Goal: Check status: Check status

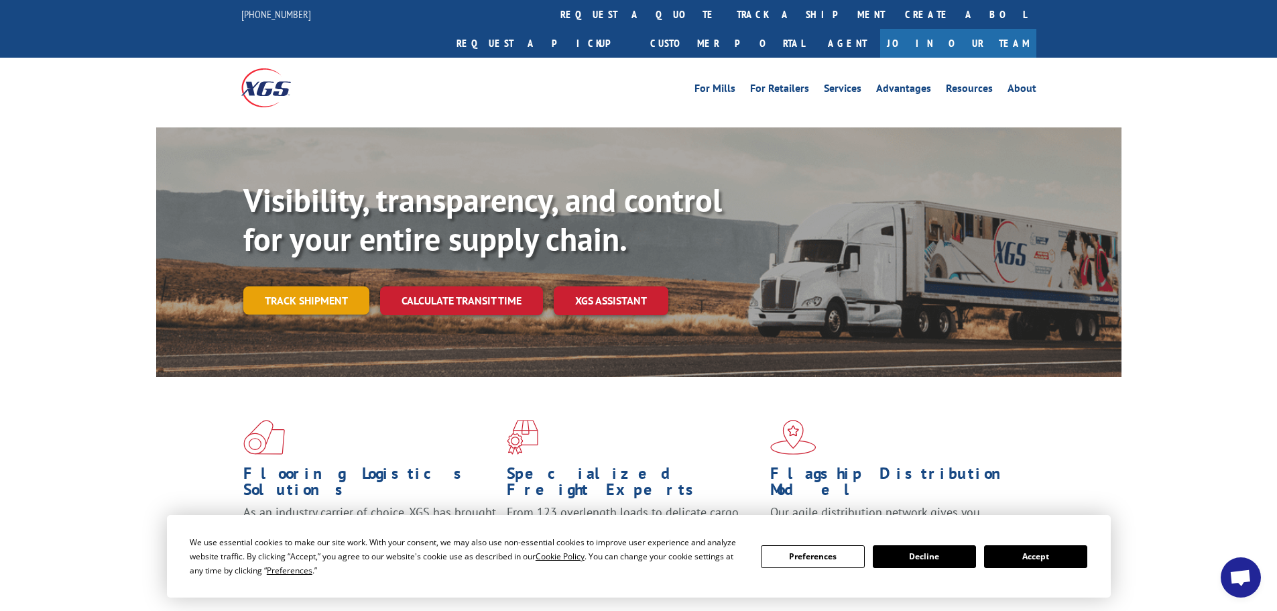
click at [301, 286] on link "Track shipment" at bounding box center [306, 300] width 126 height 28
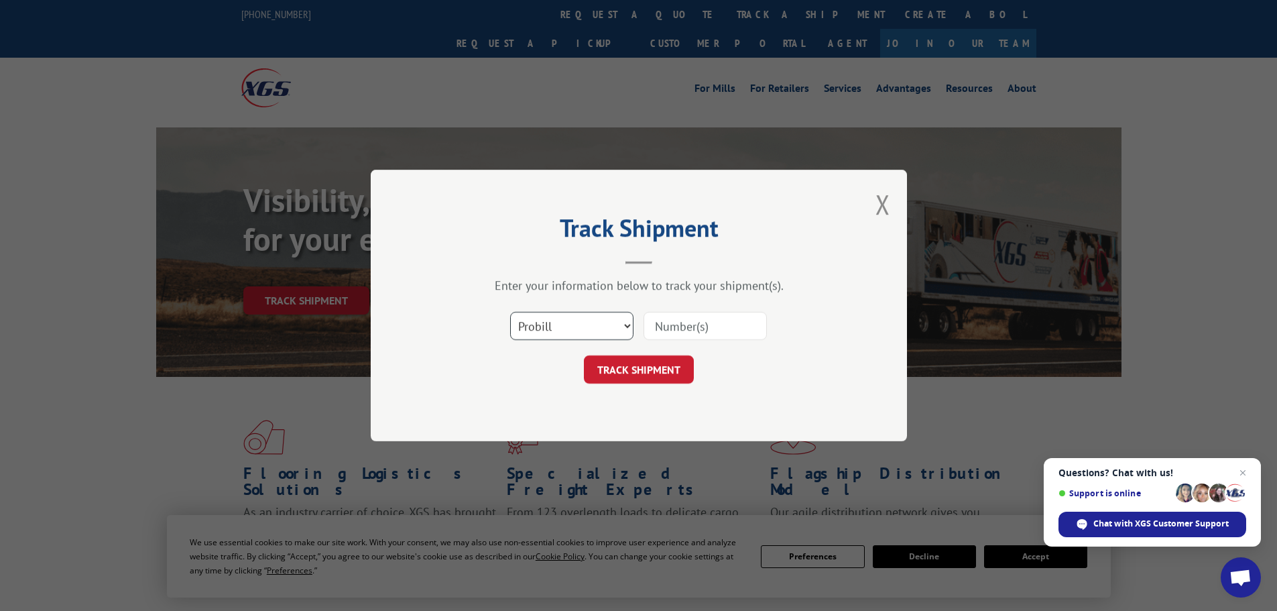
click at [627, 325] on select "Select category... Probill BOL PO" at bounding box center [571, 326] width 123 height 28
select select "bol"
click at [510, 312] on select "Select category... Probill BOL PO" at bounding box center [571, 326] width 123 height 28
click at [663, 325] on input at bounding box center [705, 326] width 123 height 28
paste input "5980802"
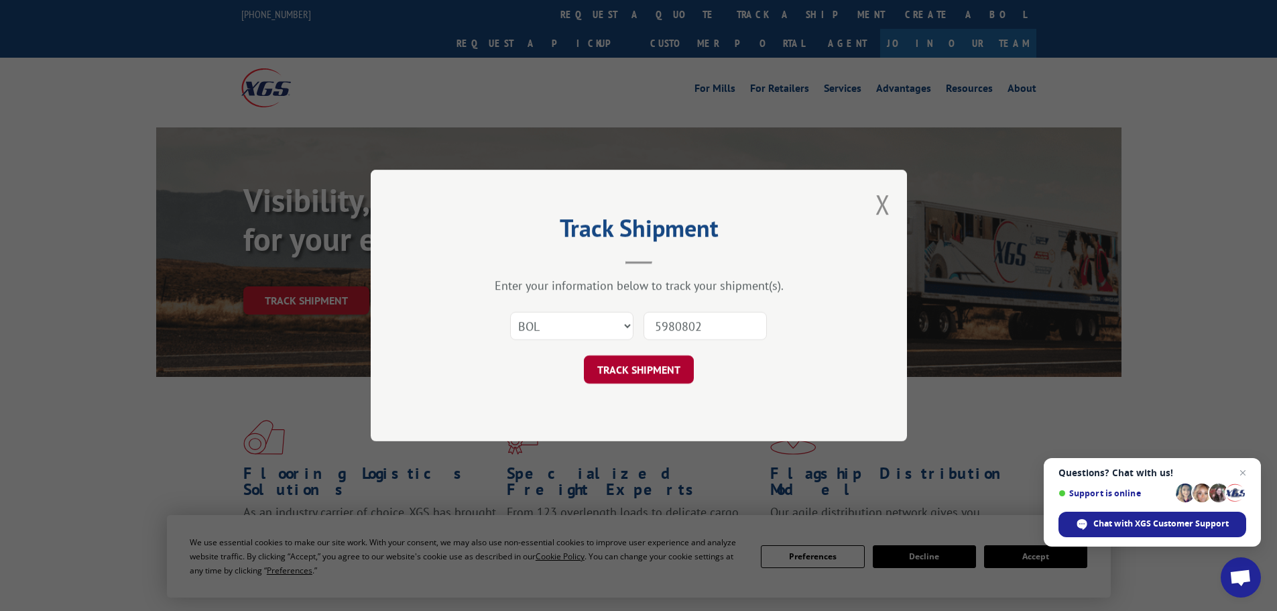
type input "5980802"
click at [638, 367] on button "TRACK SHIPMENT" at bounding box center [639, 369] width 110 height 28
